Goal: Find specific page/section: Find specific page/section

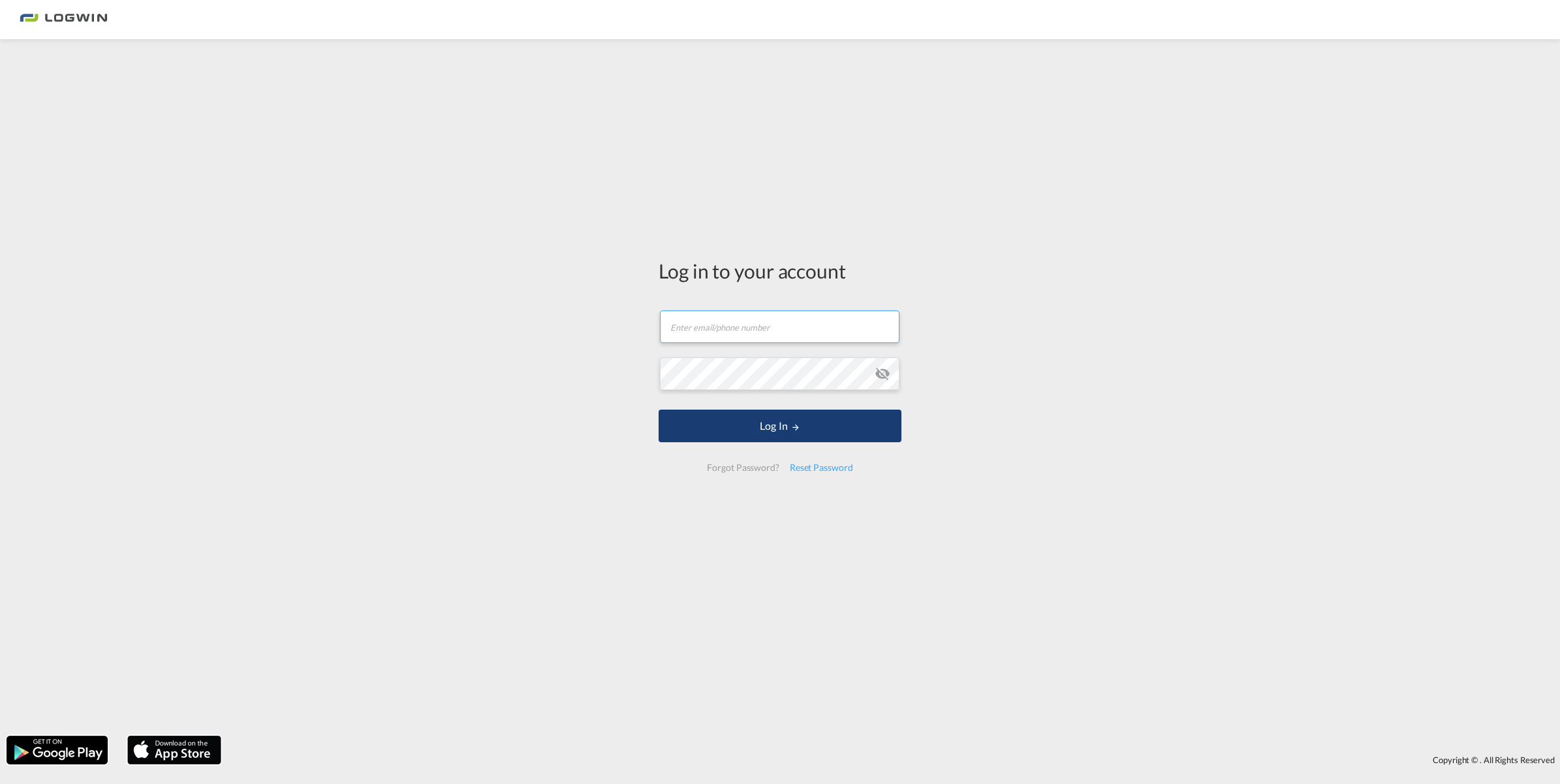
type input "[PERSON_NAME][EMAIL_ADDRESS][PERSON_NAME][DOMAIN_NAME]"
click at [814, 430] on button "Log In" at bounding box center [780, 426] width 243 height 33
